Goal: Task Accomplishment & Management: Use online tool/utility

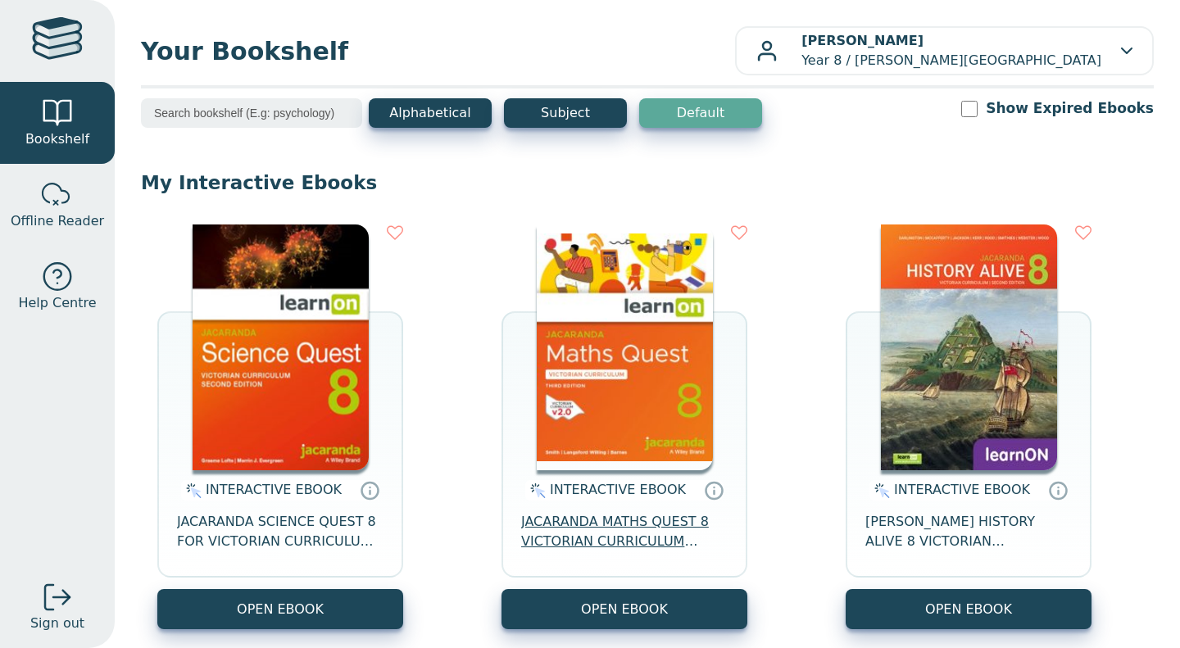
click at [543, 534] on span "JACARANDA MATHS QUEST 8 VICTORIAN CURRICULUM LEARNON EBOOK 3E" at bounding box center [624, 531] width 207 height 39
click at [575, 536] on span "JACARANDA MATHS QUEST 8 VICTORIAN CURRICULUM LEARNON EBOOK 3E" at bounding box center [624, 531] width 207 height 39
